Goal: Information Seeking & Learning: Learn about a topic

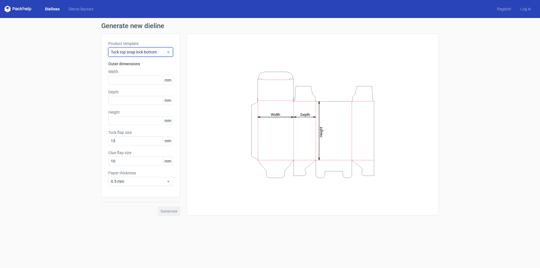
click at [166, 52] on icon at bounding box center [168, 52] width 4 height 5
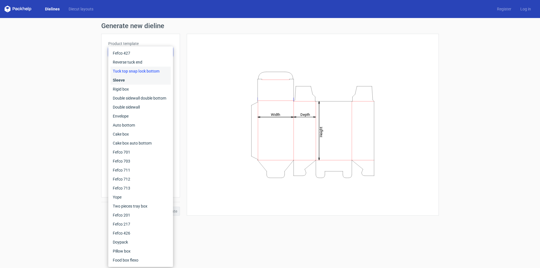
click at [123, 78] on div "Sleeve" at bounding box center [141, 80] width 60 height 9
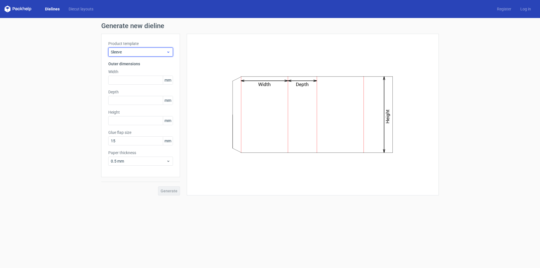
click at [170, 52] on icon at bounding box center [168, 52] width 4 height 5
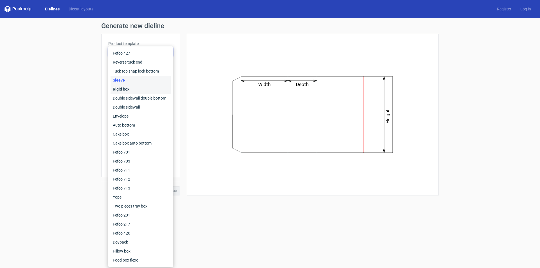
click at [124, 87] on div "Rigid box" at bounding box center [141, 89] width 60 height 9
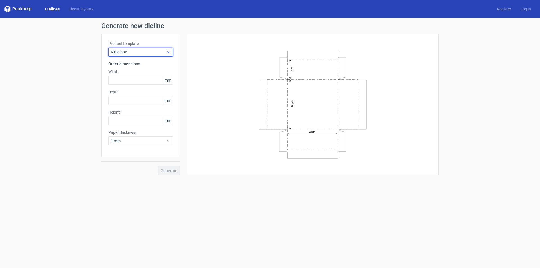
click at [167, 52] on icon at bounding box center [168, 52] width 4 height 5
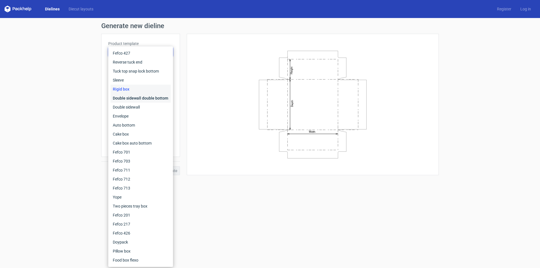
click at [139, 98] on div "Double sidewall double bottom" at bounding box center [141, 98] width 60 height 9
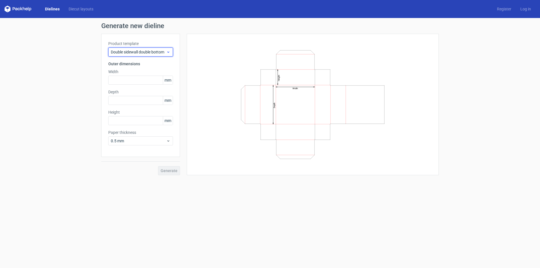
click at [167, 51] on icon at bounding box center [168, 52] width 4 height 5
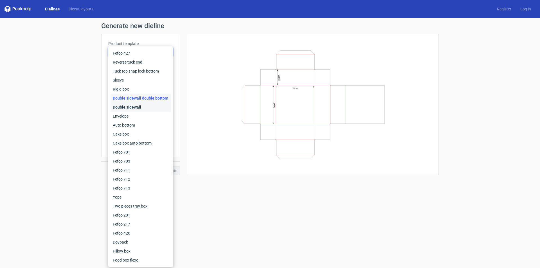
click at [130, 108] on div "Double sidewall" at bounding box center [141, 107] width 60 height 9
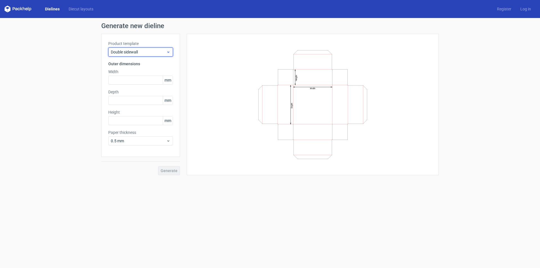
click at [170, 53] on icon at bounding box center [168, 52] width 4 height 5
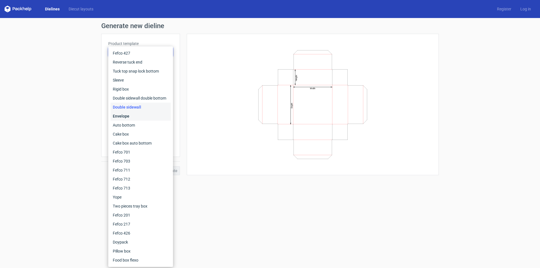
click at [128, 117] on div "Envelope" at bounding box center [141, 116] width 60 height 9
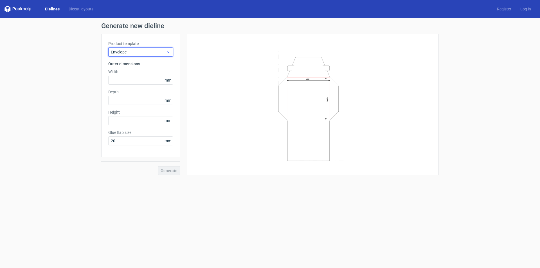
click at [169, 53] on icon at bounding box center [168, 52] width 4 height 5
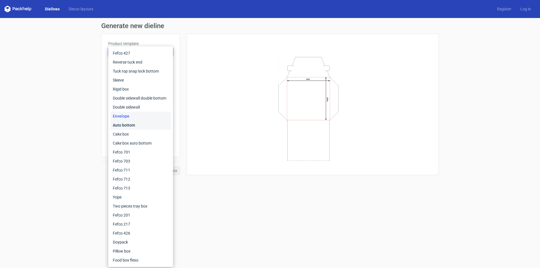
click at [129, 128] on div "Auto bottom" at bounding box center [141, 125] width 60 height 9
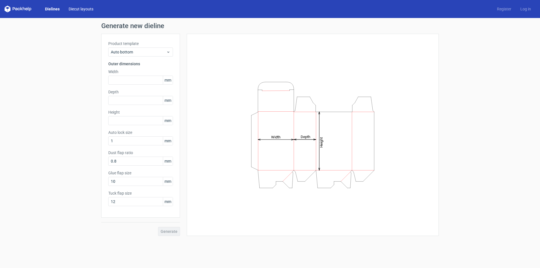
click at [85, 11] on link "Diecut layouts" at bounding box center [81, 9] width 34 height 6
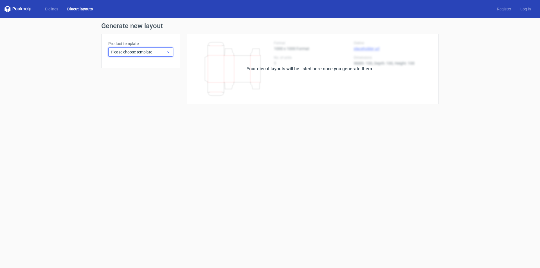
click at [151, 54] on span "Please choose template" at bounding box center [138, 52] width 55 height 6
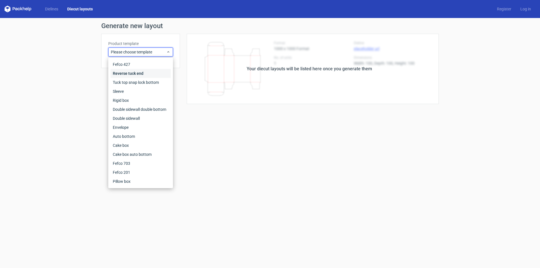
click at [145, 73] on div "Reverse tuck end" at bounding box center [141, 73] width 60 height 9
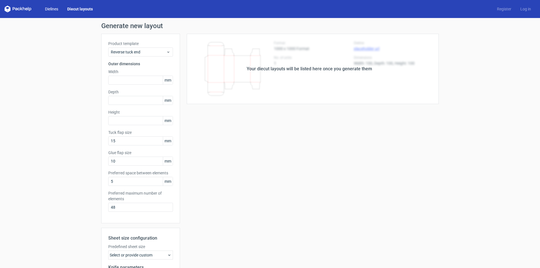
click at [57, 10] on link "Dielines" at bounding box center [52, 9] width 22 height 6
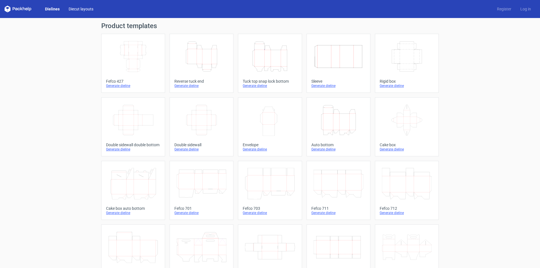
click at [88, 11] on link "Diecut layouts" at bounding box center [81, 9] width 34 height 6
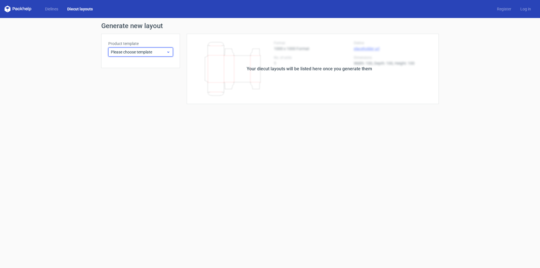
click at [169, 53] on icon at bounding box center [168, 52] width 4 height 5
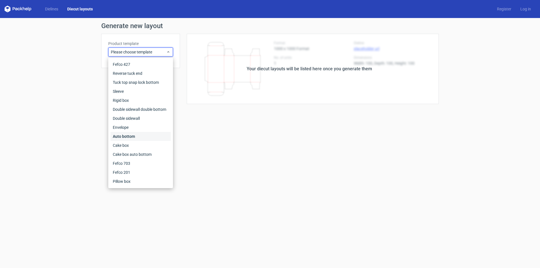
click at [132, 136] on div "Auto bottom" at bounding box center [141, 136] width 60 height 9
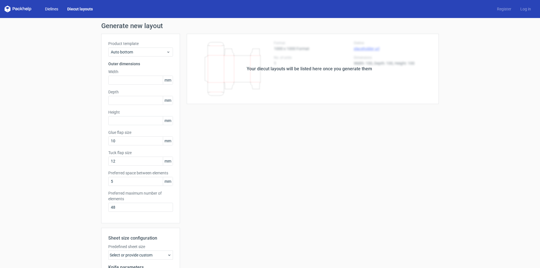
click at [53, 12] on link "Dielines" at bounding box center [52, 9] width 22 height 6
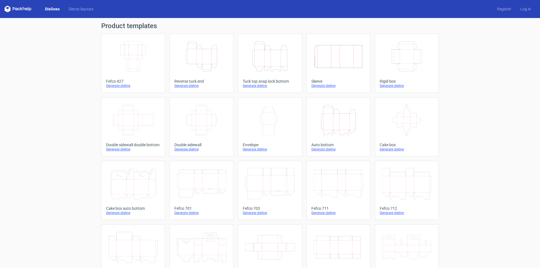
click at [16, 12] on icon at bounding box center [18, 9] width 27 height 7
click at [19, 10] on icon at bounding box center [18, 9] width 27 height 7
click at [54, 8] on link "Dielines" at bounding box center [53, 9] width 24 height 6
click at [330, 124] on icon "Height Depth Width" at bounding box center [339, 120] width 50 height 32
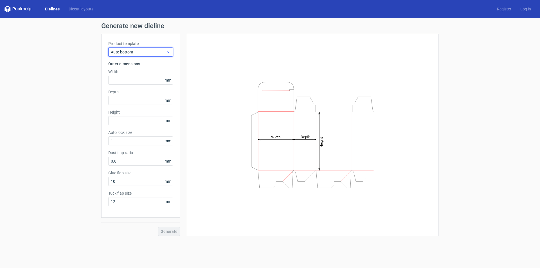
click at [168, 51] on icon at bounding box center [168, 52] width 4 height 5
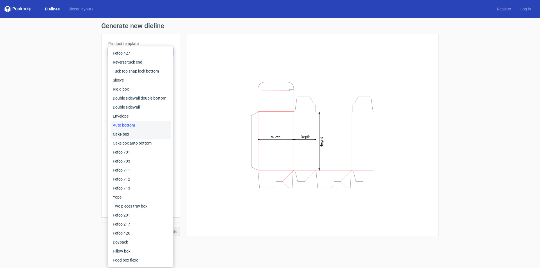
click at [119, 135] on div "Cake box" at bounding box center [141, 134] width 60 height 9
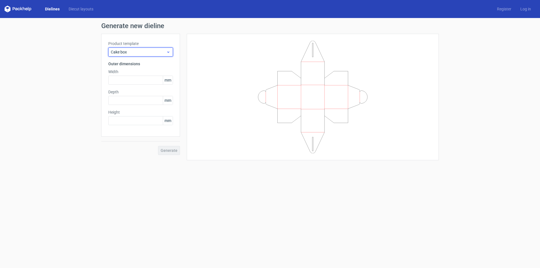
click at [166, 53] on icon at bounding box center [168, 52] width 4 height 5
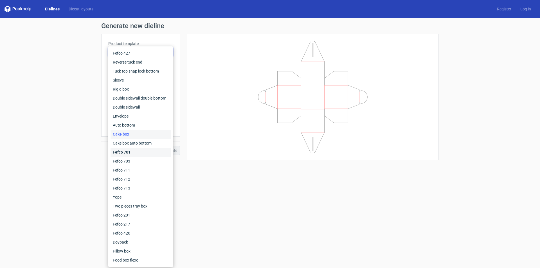
click at [125, 153] on div "Fefco 701" at bounding box center [141, 152] width 60 height 9
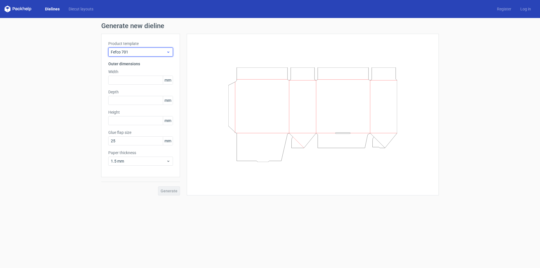
click at [169, 51] on icon at bounding box center [168, 52] width 4 height 5
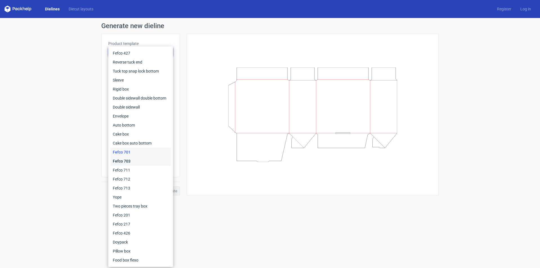
click at [131, 160] on div "Fefco 703" at bounding box center [141, 161] width 60 height 9
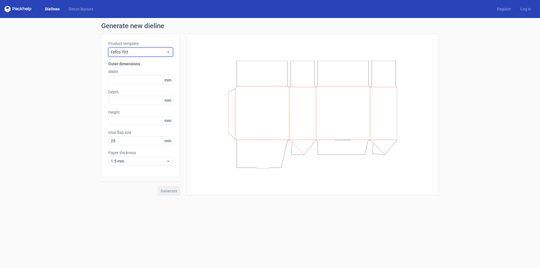
click at [167, 53] on icon at bounding box center [168, 52] width 4 height 5
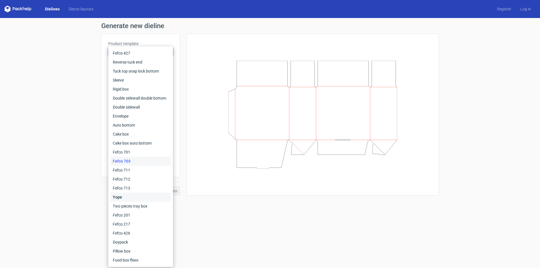
click at [119, 198] on div "Yope" at bounding box center [141, 197] width 60 height 9
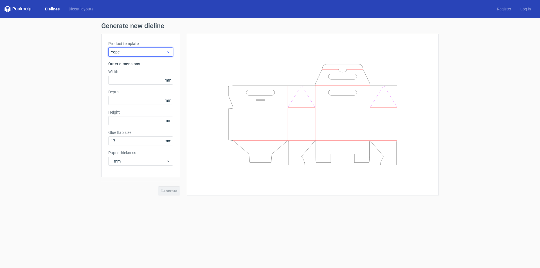
click at [167, 51] on icon at bounding box center [168, 52] width 4 height 5
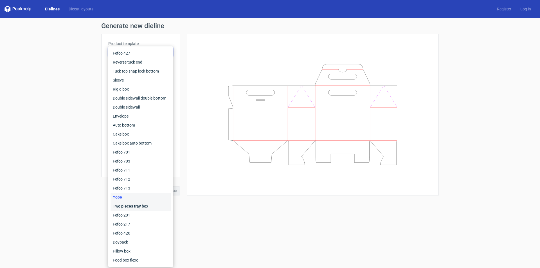
click at [140, 207] on div "Two pieces tray box" at bounding box center [141, 206] width 60 height 9
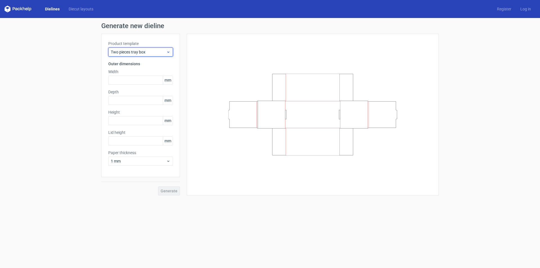
click at [168, 52] on use at bounding box center [168, 52] width 2 height 1
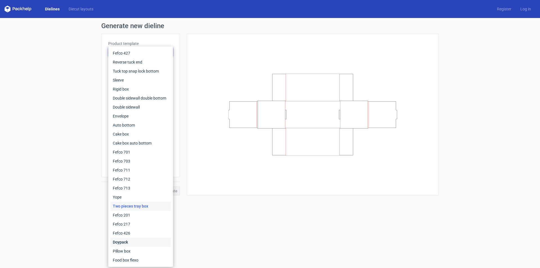
click at [117, 240] on div "Doypack" at bounding box center [141, 242] width 60 height 9
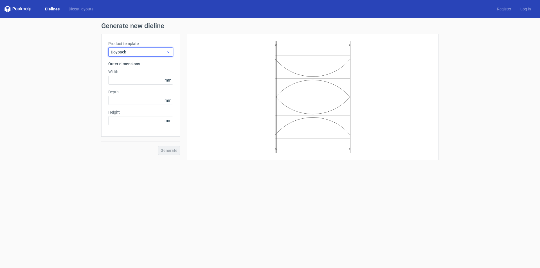
click at [169, 50] on icon at bounding box center [168, 52] width 4 height 5
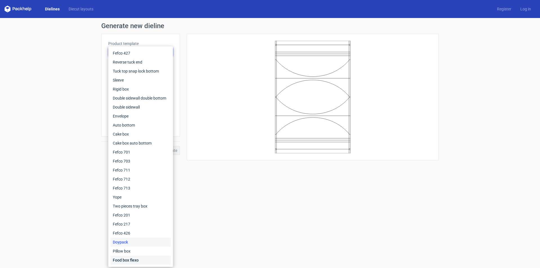
click at [137, 260] on div "Food box flexo" at bounding box center [141, 260] width 60 height 9
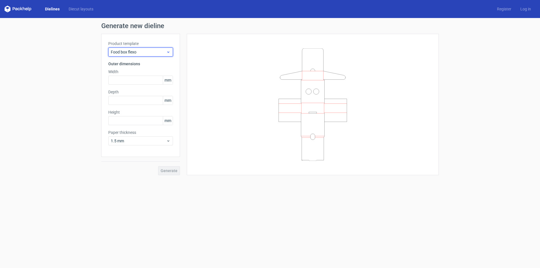
click at [169, 51] on icon at bounding box center [168, 52] width 4 height 5
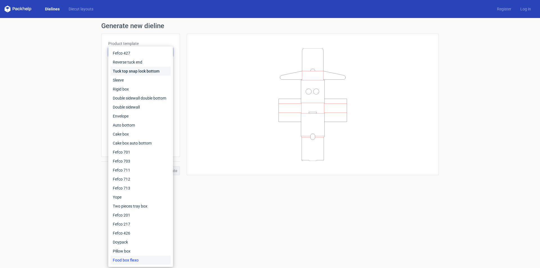
click at [160, 73] on div "Tuck top snap lock bottom" at bounding box center [141, 71] width 60 height 9
